Goal: Download file/media

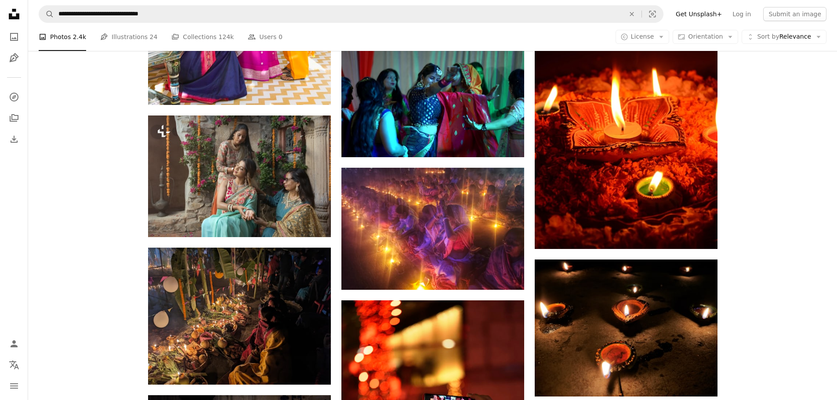
scroll to position [18900, 0]
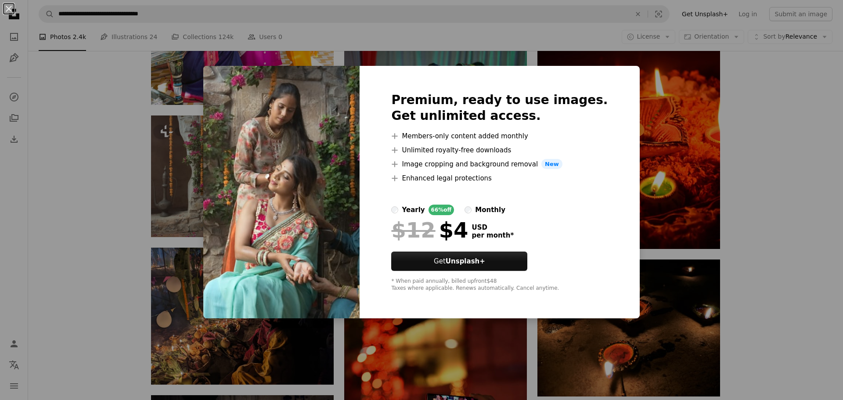
click at [772, 128] on div "An X shape Premium, ready to use images. Get unlimited access. A plus sign Memb…" at bounding box center [421, 200] width 843 height 400
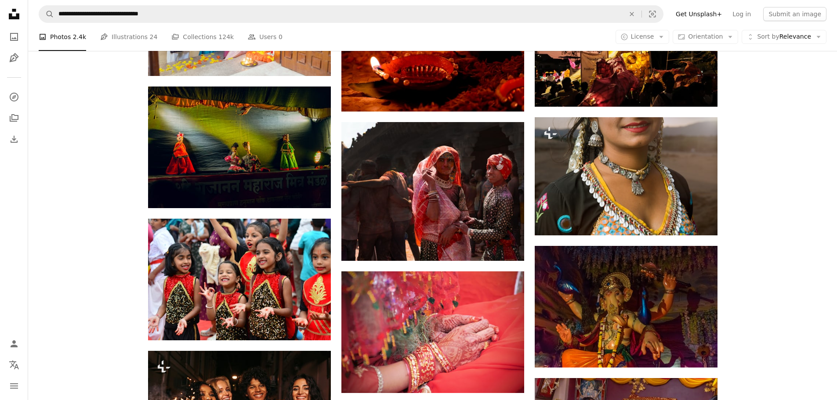
scroll to position [27324, 0]
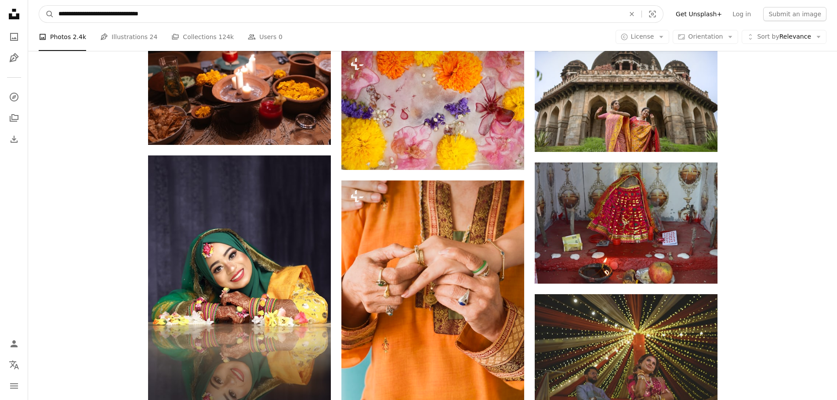
click at [172, 7] on input "**********" at bounding box center [338, 14] width 568 height 17
type input "*"
type input "**********"
click button "A magnifying glass" at bounding box center [46, 14] width 15 height 17
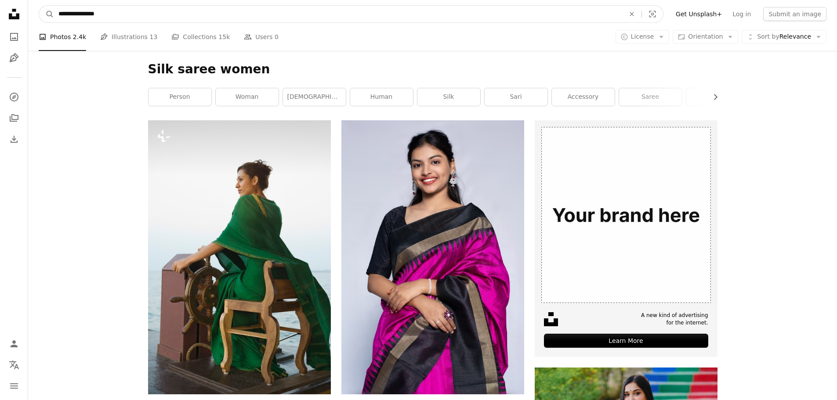
click at [211, 12] on input "**********" at bounding box center [338, 14] width 568 height 17
type input "**********"
click button "A magnifying glass" at bounding box center [46, 14] width 15 height 17
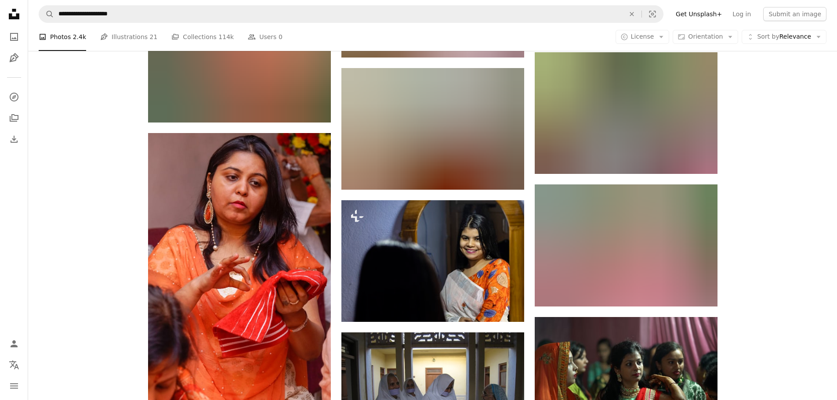
scroll to position [4042, 0]
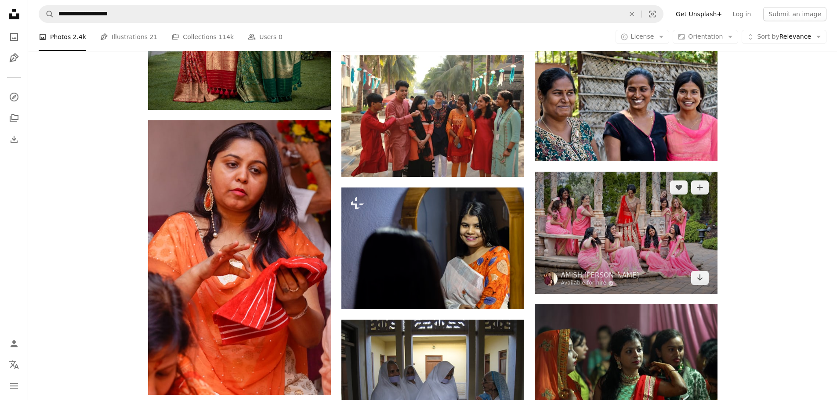
click at [643, 254] on img at bounding box center [625, 233] width 183 height 122
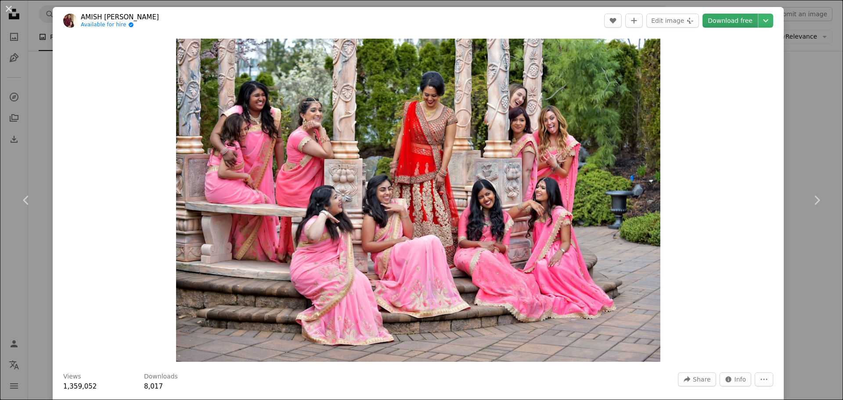
click at [728, 22] on link "Download free" at bounding box center [730, 21] width 55 height 14
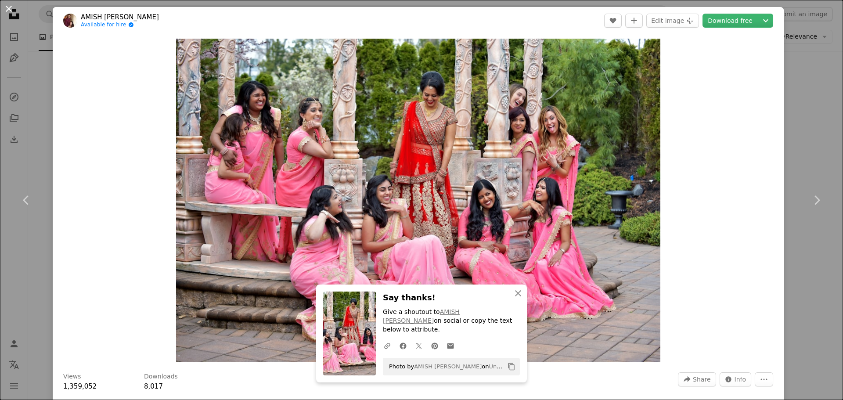
click at [10, 12] on button "An X shape" at bounding box center [9, 9] width 11 height 11
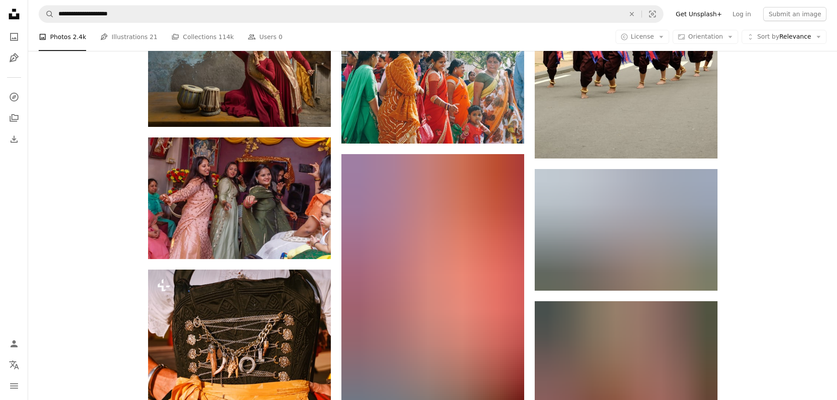
scroll to position [4868, 0]
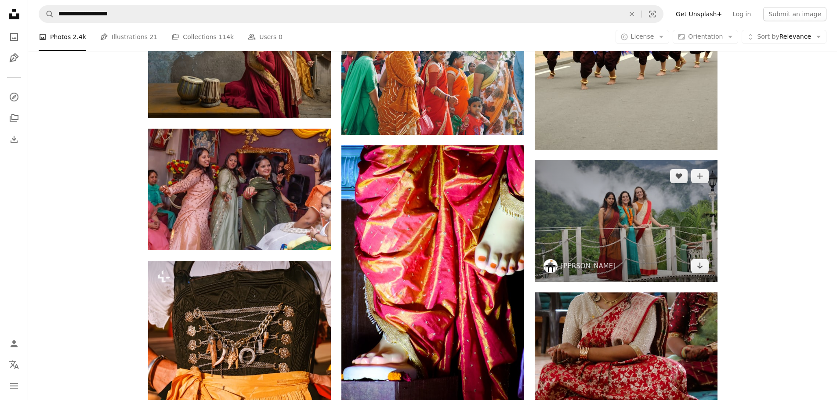
click at [657, 227] on img at bounding box center [625, 221] width 183 height 122
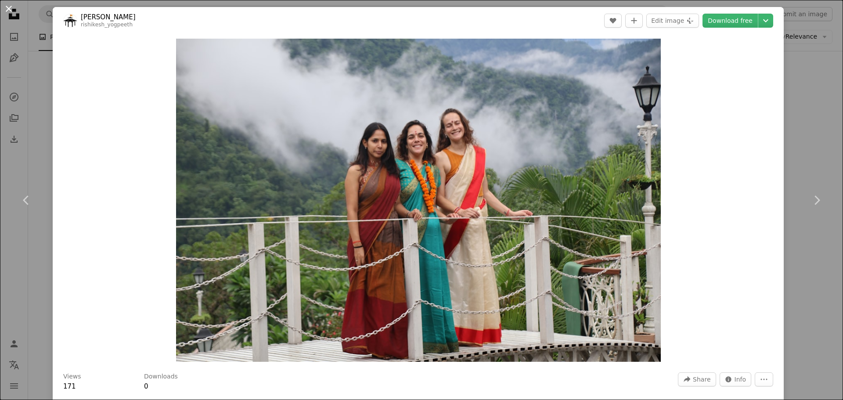
click at [8, 9] on button "An X shape" at bounding box center [9, 9] width 11 height 11
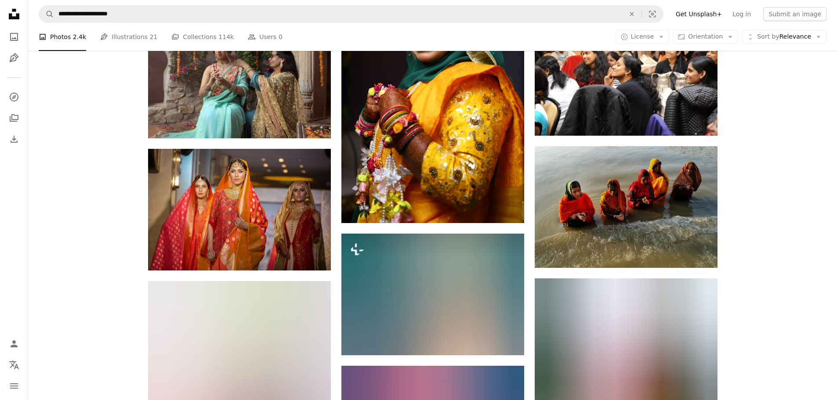
scroll to position [8178, 0]
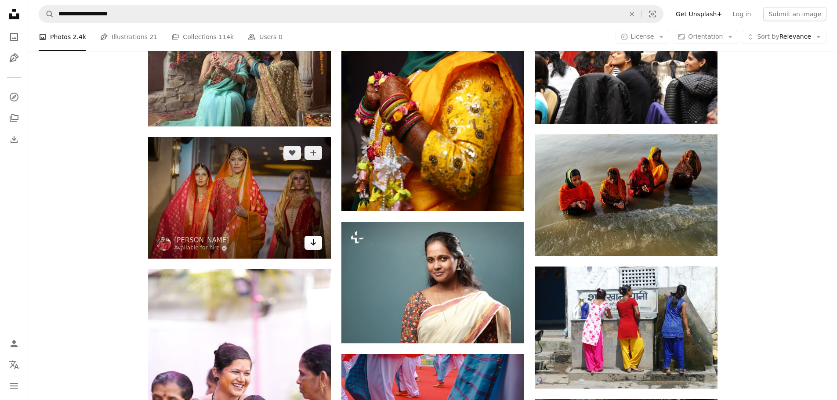
click at [314, 245] on icon "Arrow pointing down" at bounding box center [313, 242] width 7 height 11
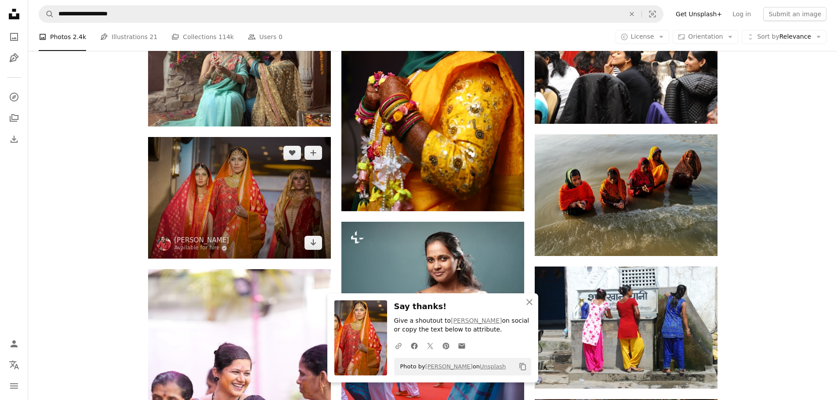
click at [230, 208] on img at bounding box center [239, 198] width 183 height 122
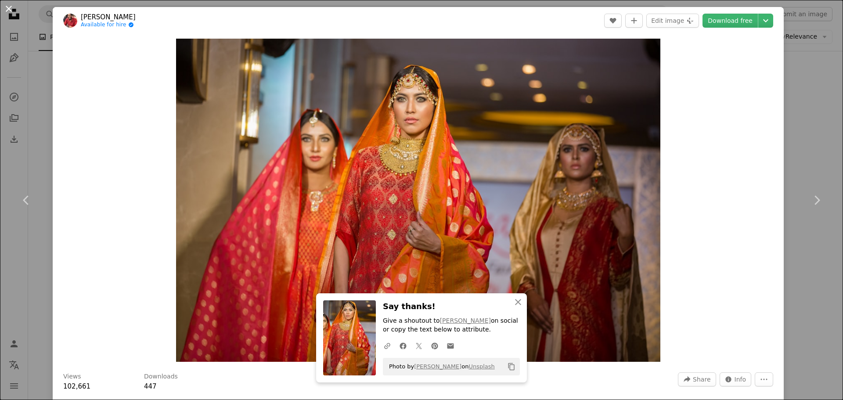
click at [9, 8] on button "An X shape" at bounding box center [9, 9] width 11 height 11
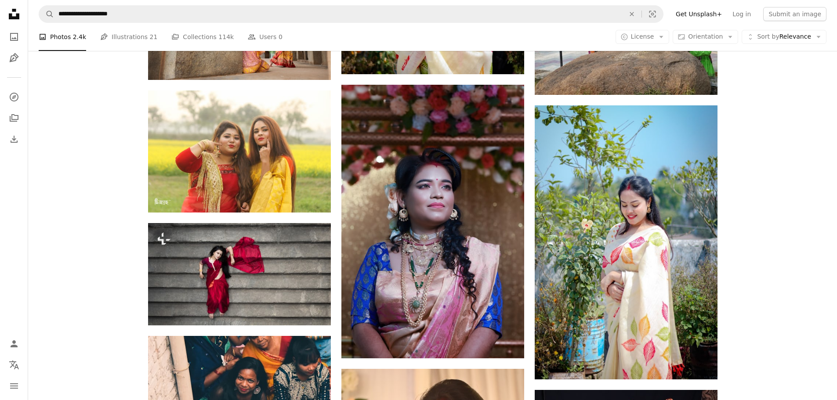
scroll to position [19869, 0]
